Goal: Information Seeking & Learning: Learn about a topic

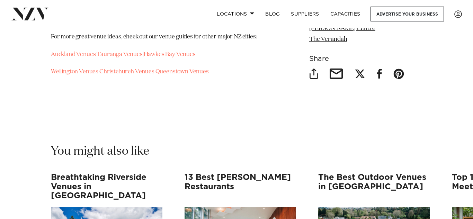
scroll to position [10182, 0]
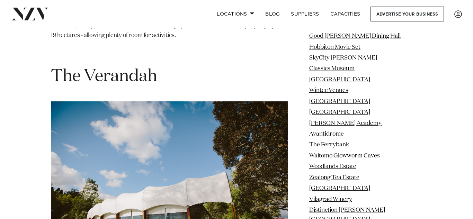
scroll to position [9887, 0]
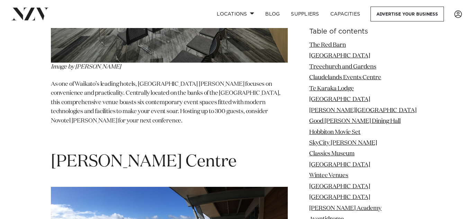
scroll to position [9507, 0]
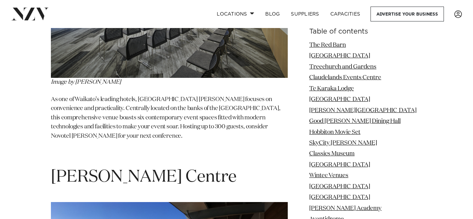
click at [282, 167] on h1 "[PERSON_NAME] Centre" at bounding box center [169, 178] width 237 height 22
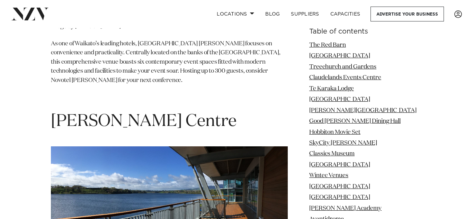
scroll to position [9563, 0]
click at [422, 159] on li "Classics Museum" at bounding box center [365, 154] width 113 height 9
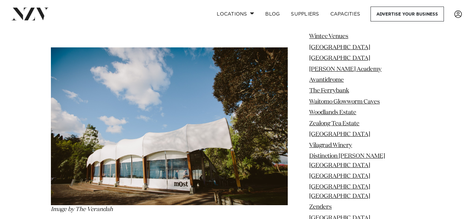
scroll to position [9906, 0]
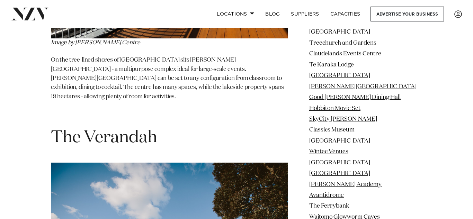
scroll to position [9760, 0]
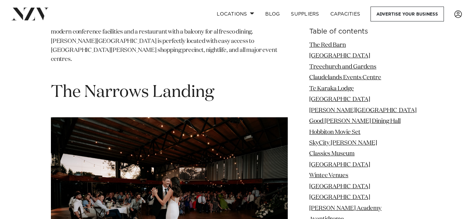
scroll to position [9039, 0]
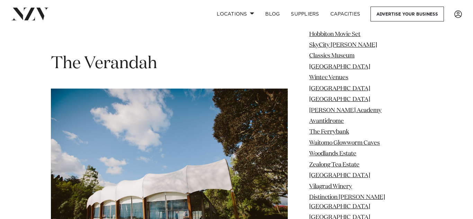
scroll to position [9887, 0]
